Goal: Learn about a topic: Understand process/instructions

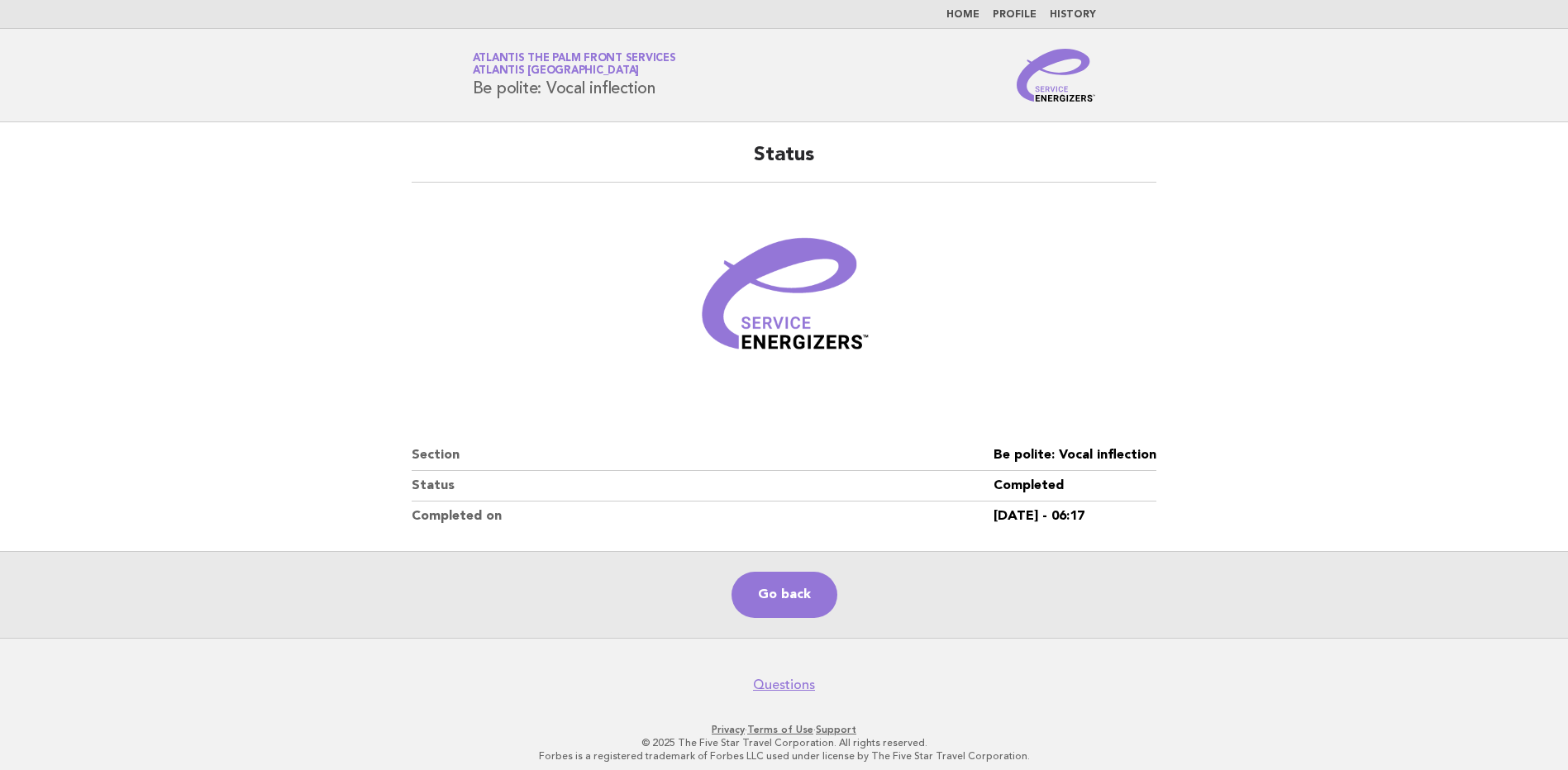
drag, startPoint x: 787, startPoint y: 593, endPoint x: 736, endPoint y: 526, distance: 84.2
click at [787, 593] on link "Go back" at bounding box center [784, 594] width 106 height 46
click at [794, 593] on link "Go back" at bounding box center [784, 594] width 106 height 46
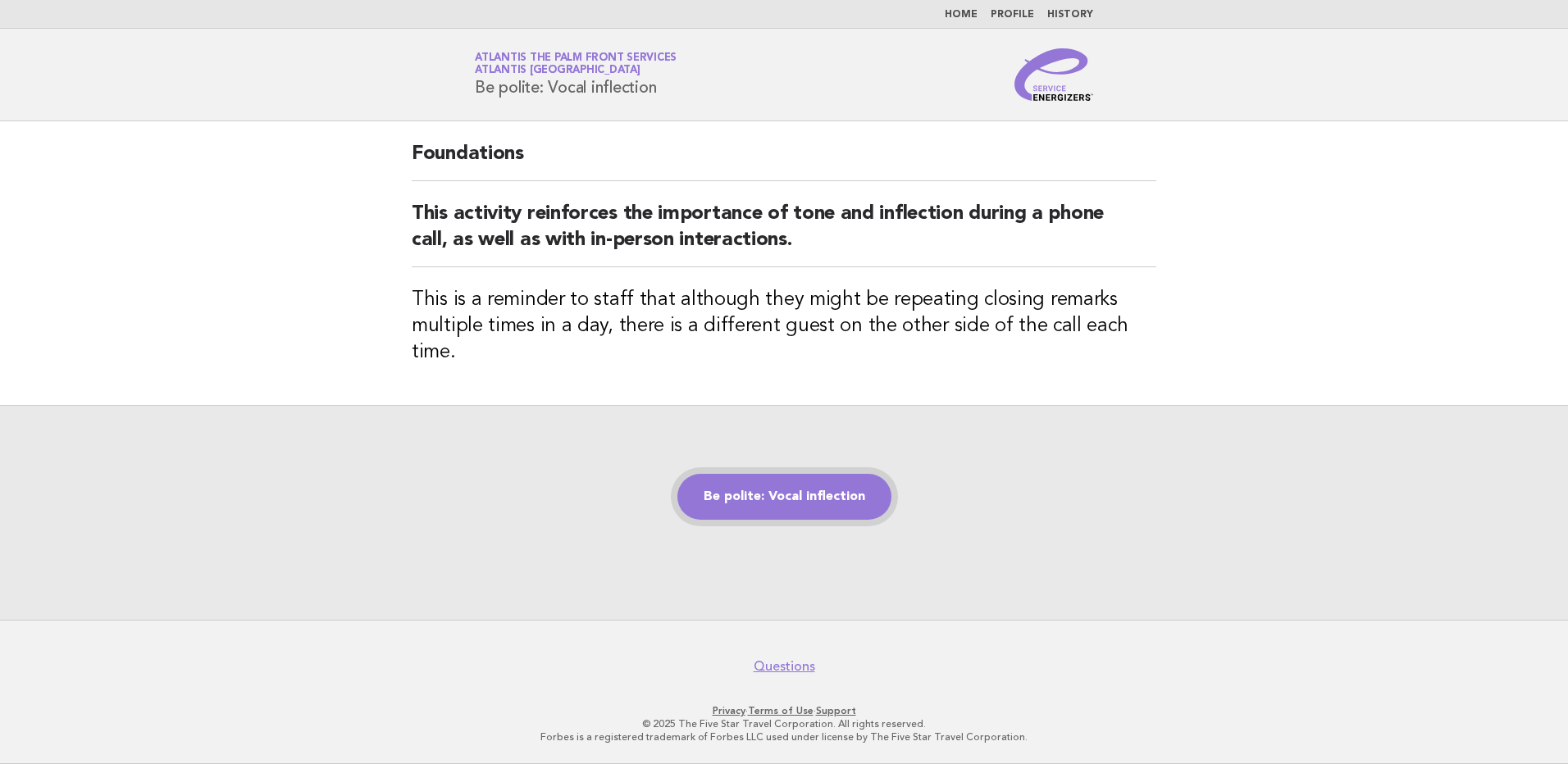
click at [789, 488] on link "Be polite: Vocal inflection" at bounding box center [784, 496] width 214 height 45
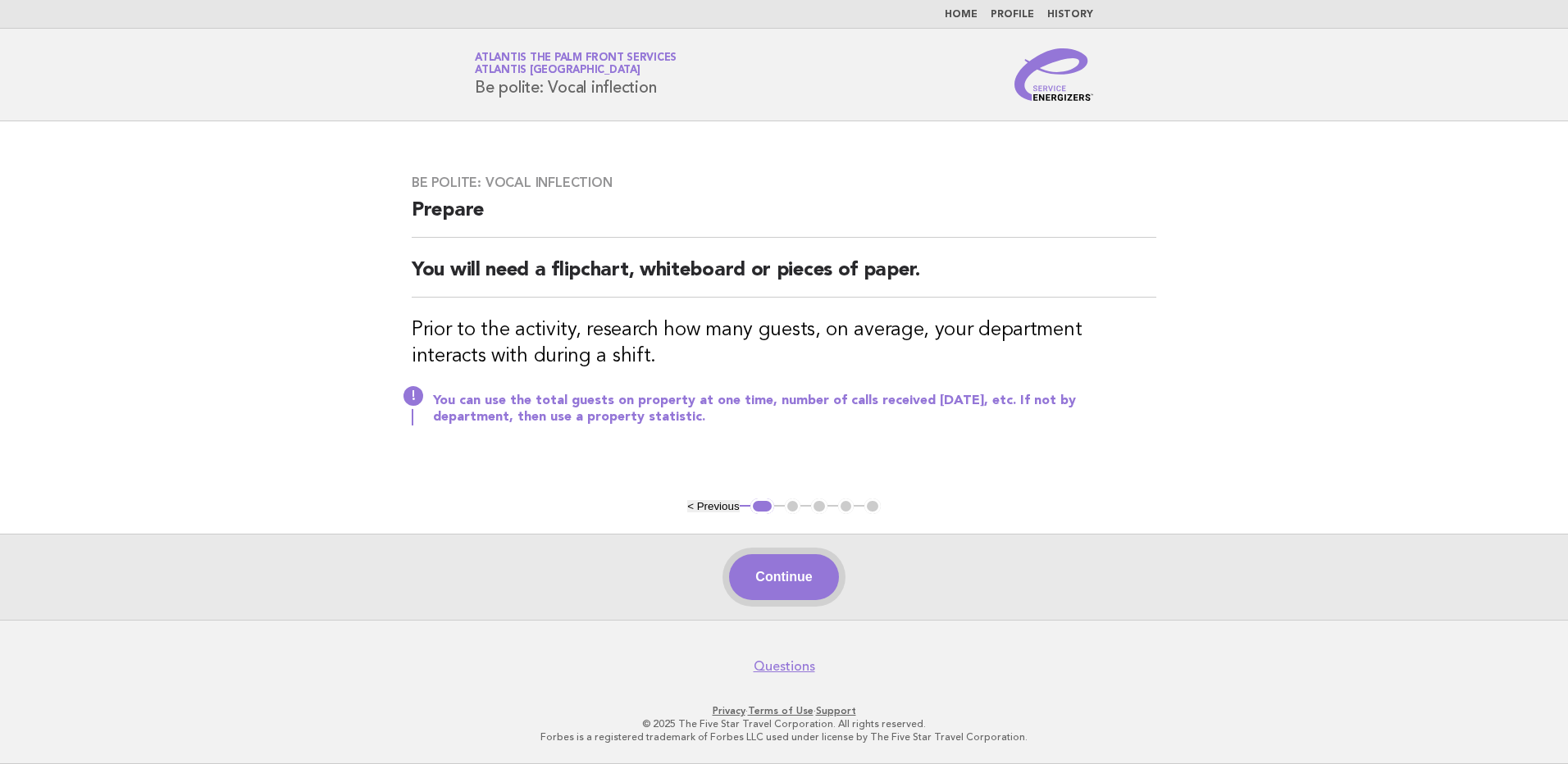
click at [768, 598] on button "Continue" at bounding box center [783, 577] width 109 height 45
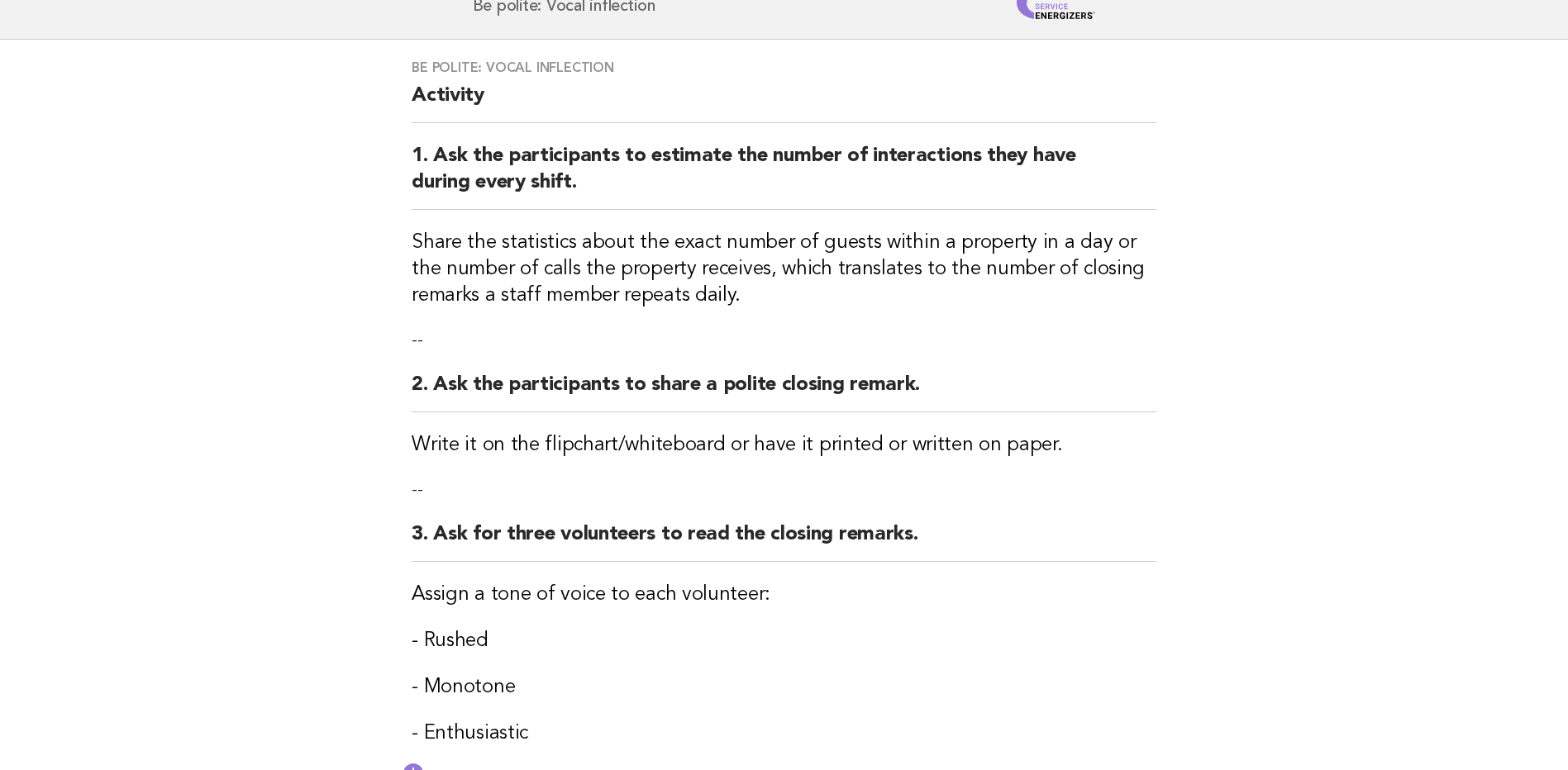
scroll to position [248, 0]
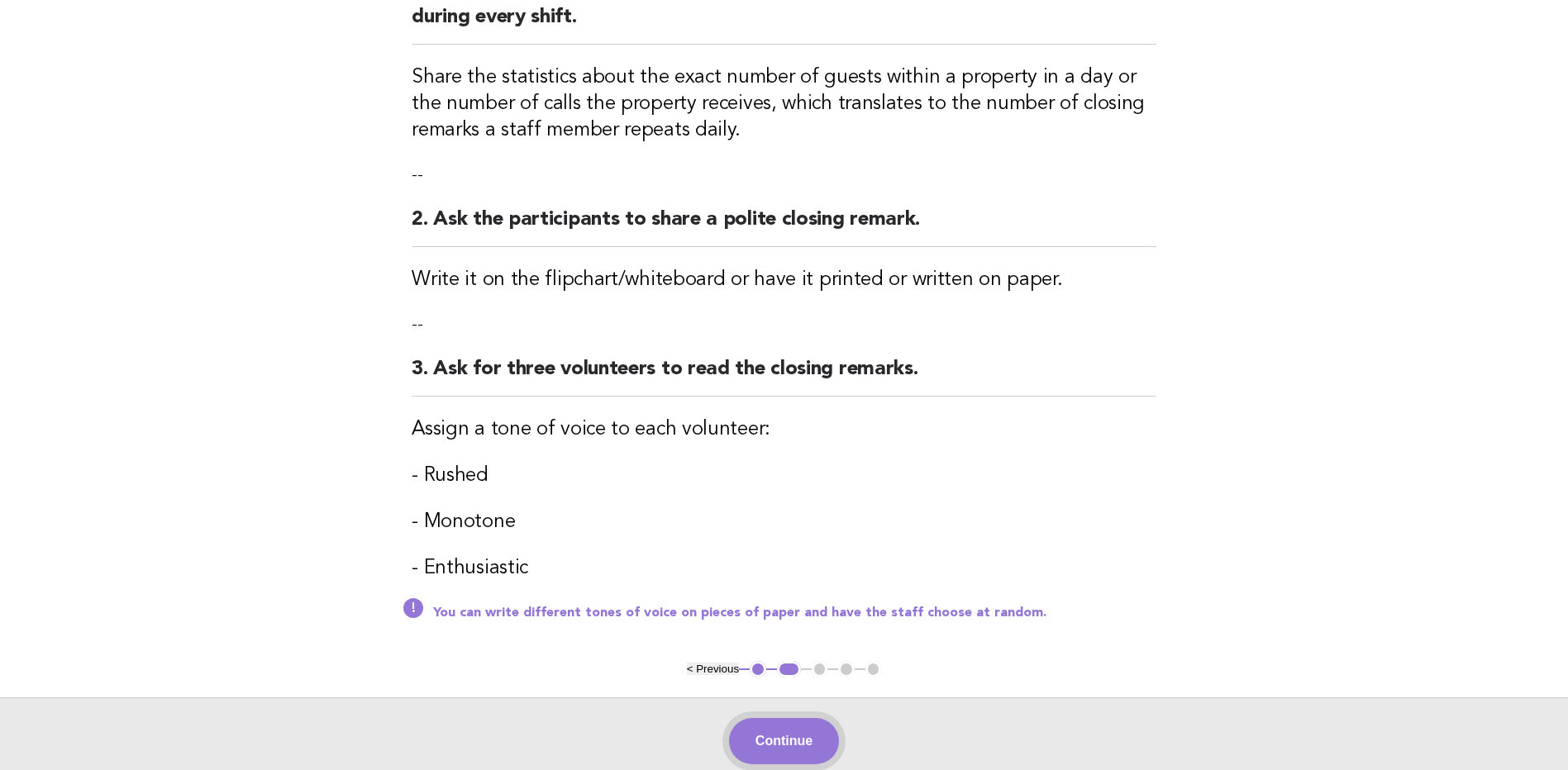
click at [776, 748] on button "Continue" at bounding box center [783, 741] width 110 height 46
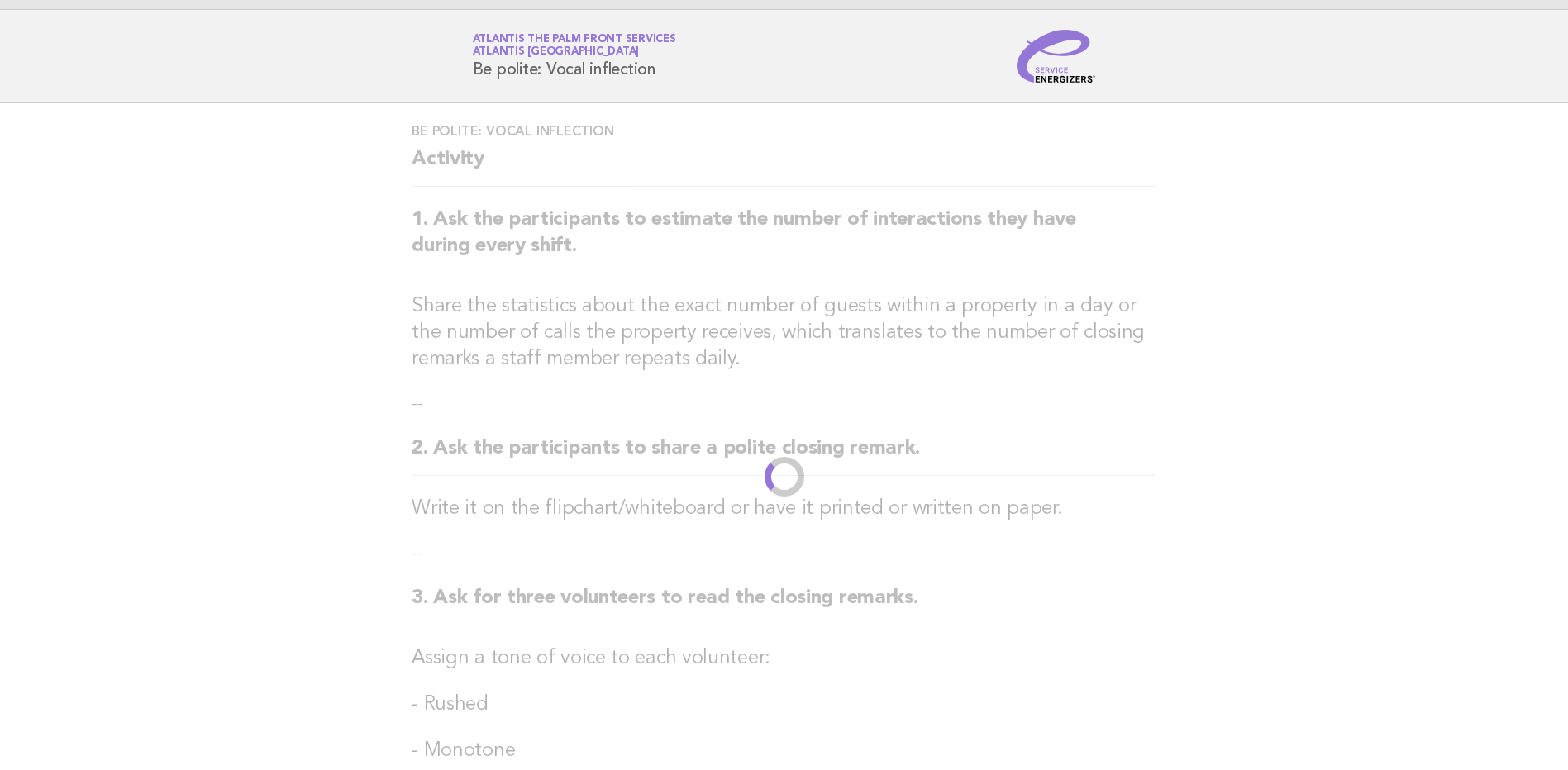
scroll to position [0, 0]
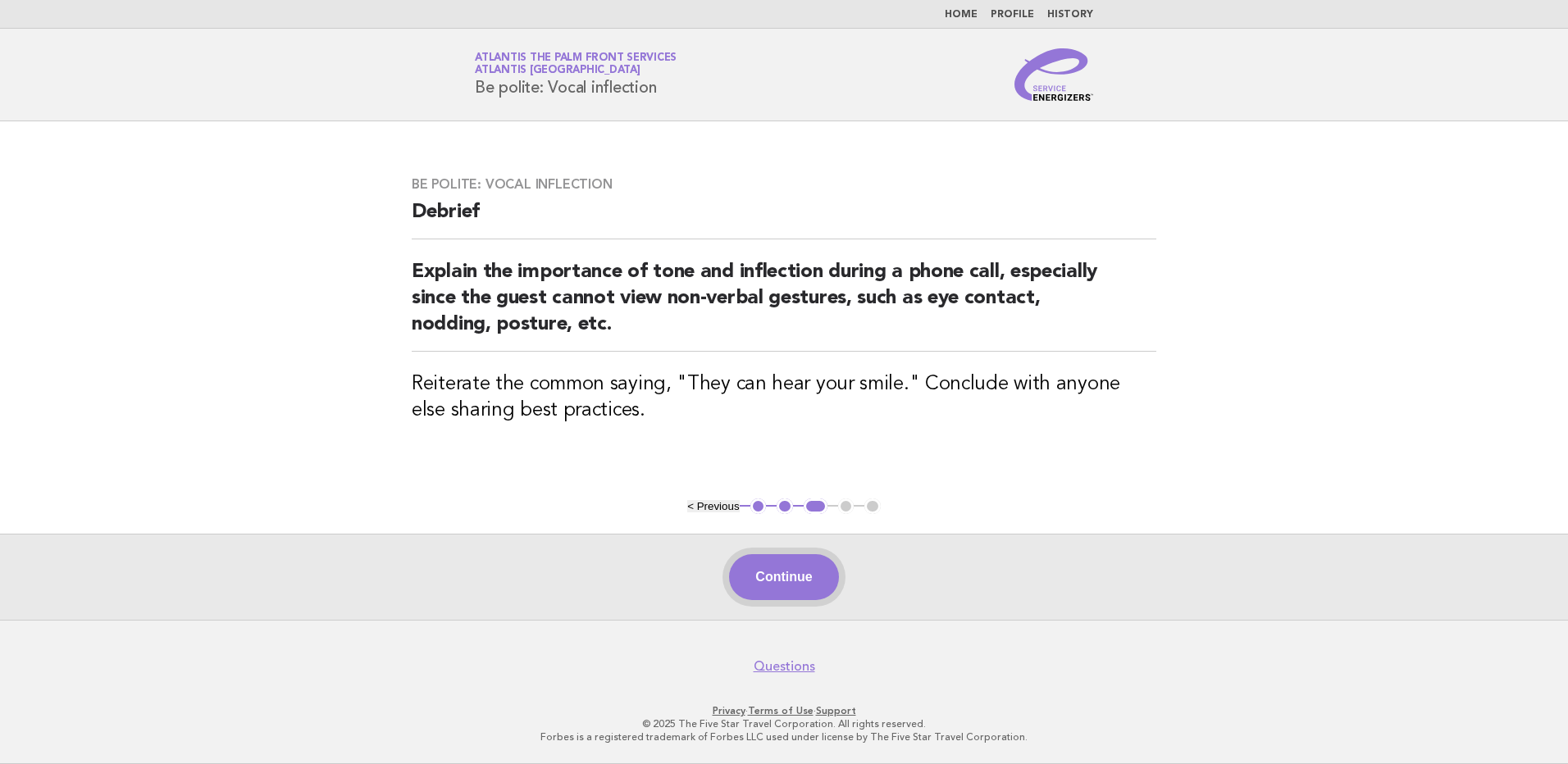
click at [789, 581] on button "Continue" at bounding box center [783, 577] width 109 height 45
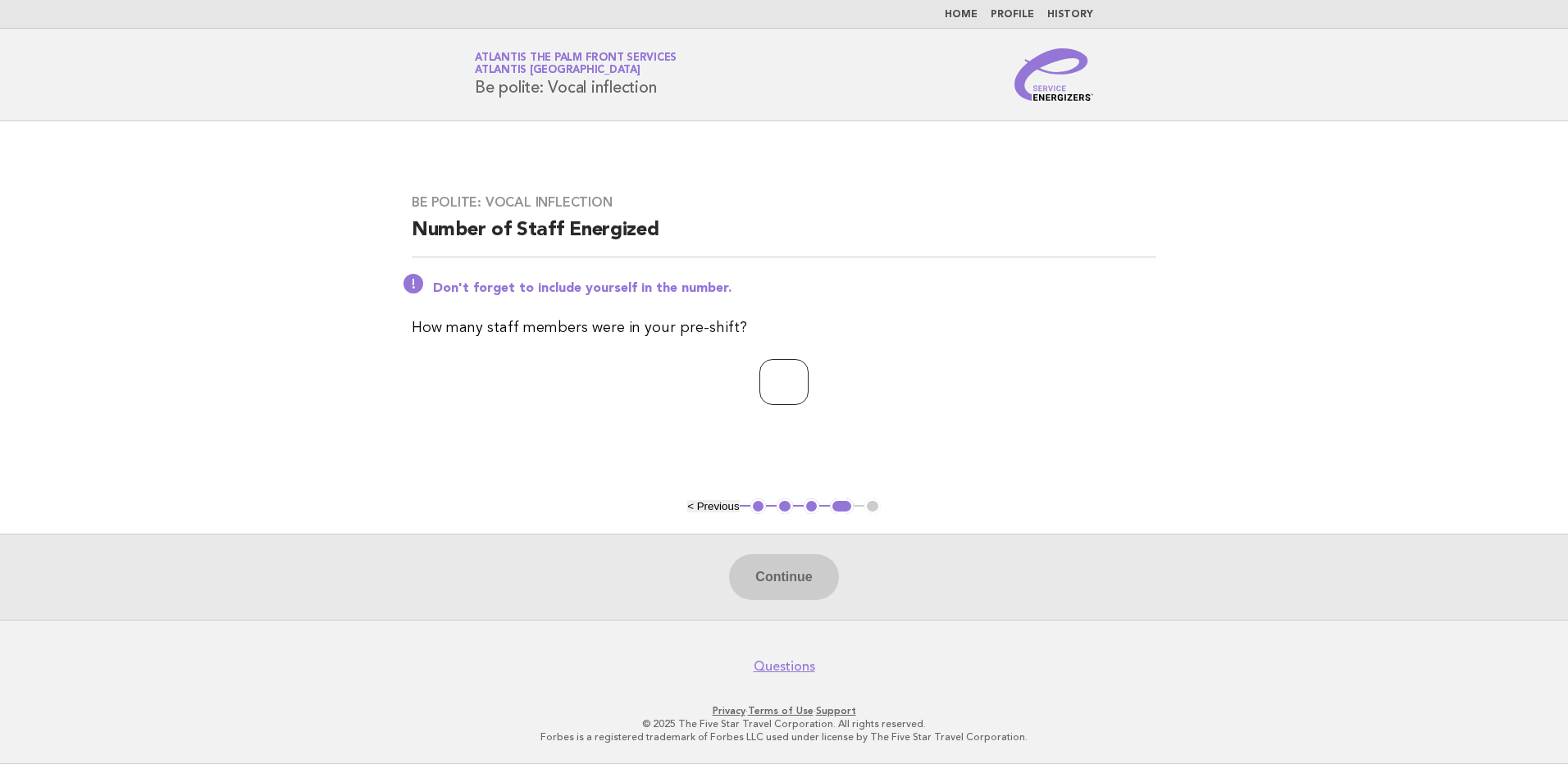
click at [759, 388] on input "number" at bounding box center [784, 382] width 49 height 45
type input "*"
drag, startPoint x: 793, startPoint y: 592, endPoint x: 784, endPoint y: 583, distance: 12.7
click at [793, 592] on button "Continue" at bounding box center [783, 577] width 109 height 45
